Goal: Transaction & Acquisition: Purchase product/service

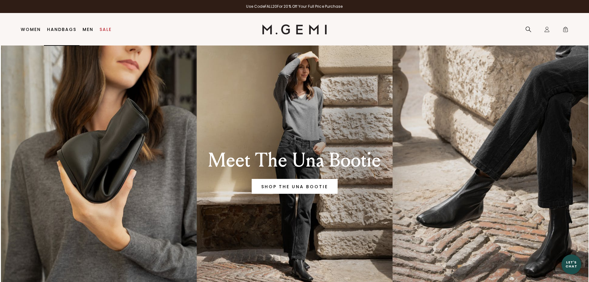
click at [61, 28] on link "Handbags" at bounding box center [61, 29] width 29 height 5
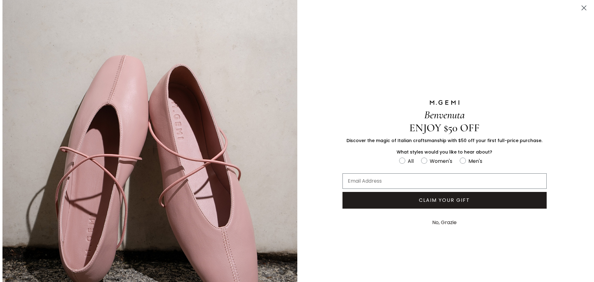
scroll to position [764, 0]
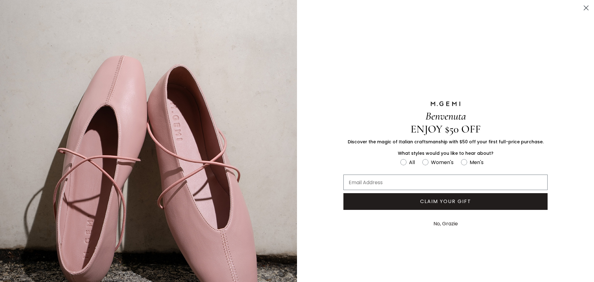
click at [581, 9] on circle "Close dialog" at bounding box center [586, 8] width 10 height 10
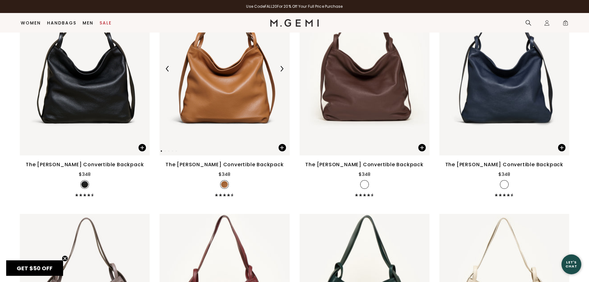
scroll to position [1997, 0]
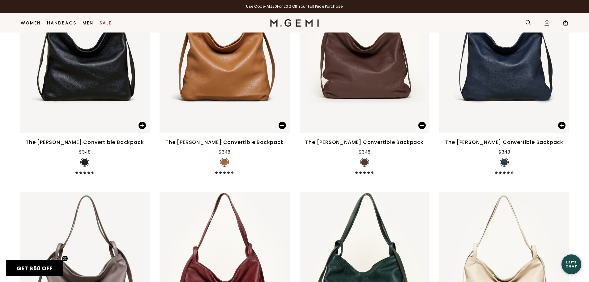
click at [97, 154] on div "The [PERSON_NAME] Convertible Backpack $348 + 2" at bounding box center [85, 157] width 130 height 36
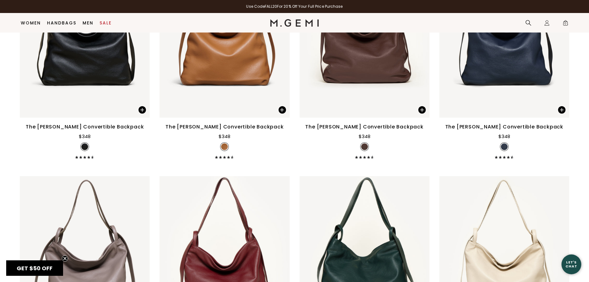
scroll to position [2028, 0]
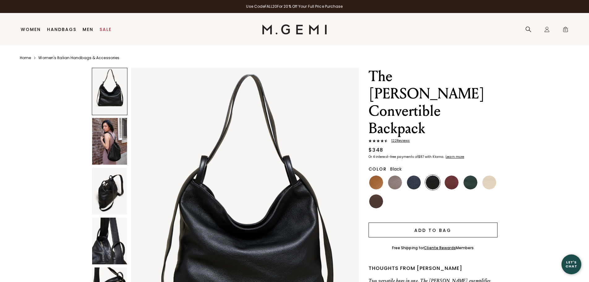
click at [435, 222] on button "Add to Bag" at bounding box center [433, 229] width 129 height 15
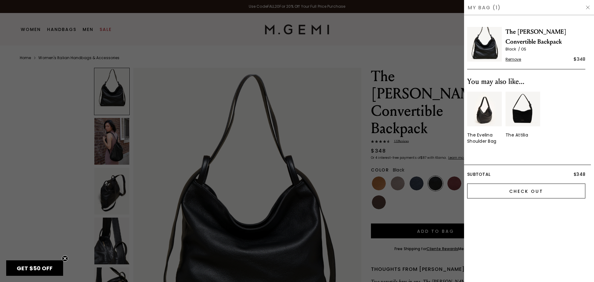
click at [525, 190] on input "Check Out" at bounding box center [526, 190] width 118 height 15
